Goal: Information Seeking & Learning: Learn about a topic

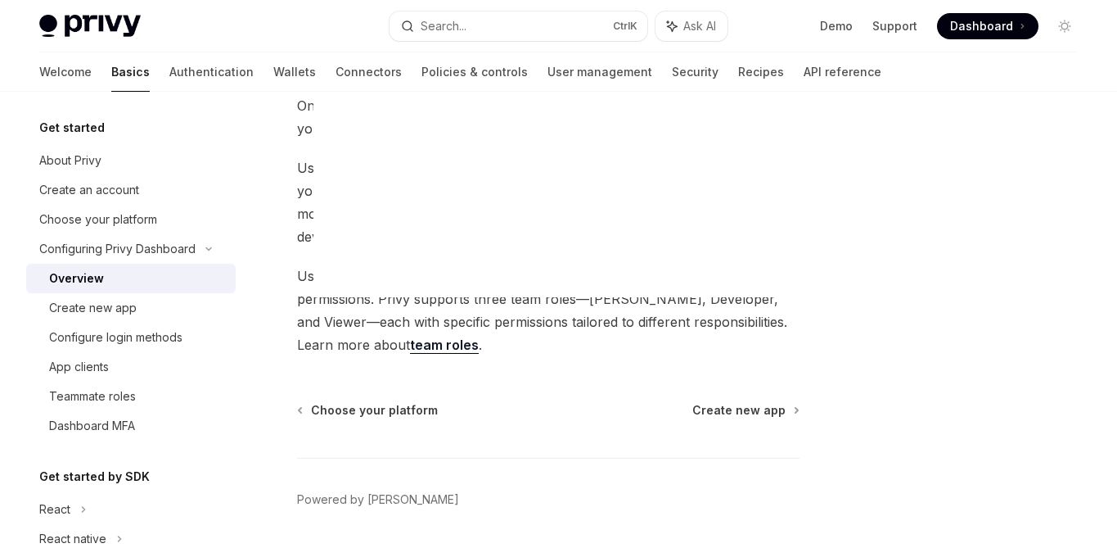
scroll to position [155, 0]
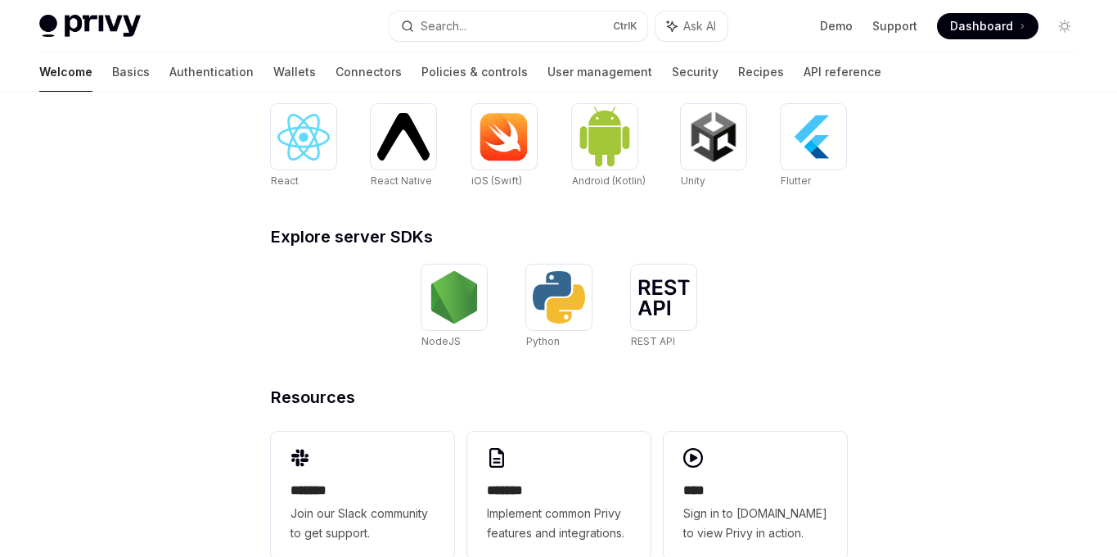
scroll to position [737, 0]
